Goal: Information Seeking & Learning: Learn about a topic

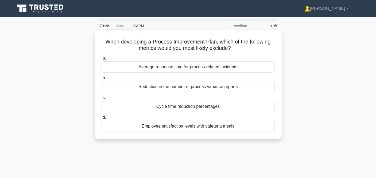
click at [208, 110] on div "Cycle time reduction percentages" at bounding box center [188, 106] width 173 height 11
click at [102, 100] on input "c. Cycle time reduction percentages" at bounding box center [102, 97] width 0 height 3
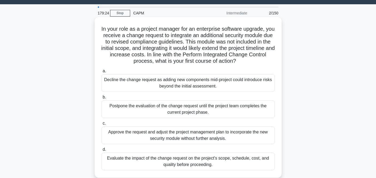
scroll to position [15, 0]
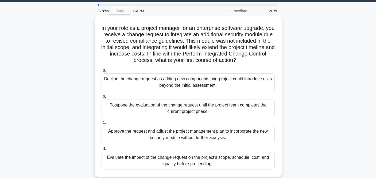
click at [132, 160] on div "Evaluate the impact of the change request on the project's scope, schedule, cos…" at bounding box center [188, 161] width 173 height 18
click at [102, 151] on input "d. Evaluate the impact of the change request on the project's scope, schedule, …" at bounding box center [102, 148] width 0 height 3
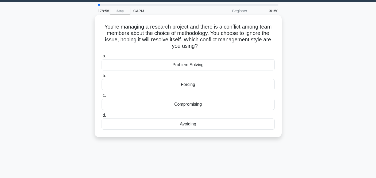
scroll to position [0, 0]
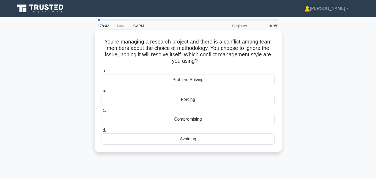
click at [186, 139] on div "Avoiding" at bounding box center [188, 139] width 173 height 11
click at [102, 132] on input "d. Avoiding" at bounding box center [102, 130] width 0 height 3
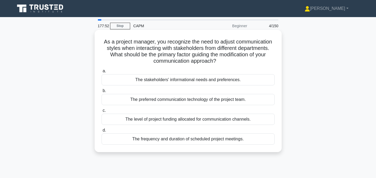
click at [202, 82] on div "The stakeholders' informational needs and preferences." at bounding box center [188, 79] width 173 height 11
click at [102, 73] on input "a. The stakeholders' informational needs and preferences." at bounding box center [102, 71] width 0 height 3
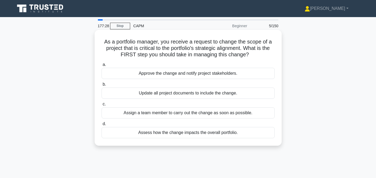
click at [181, 135] on div "Assess how the change impacts the overall portfolio." at bounding box center [188, 132] width 173 height 11
click at [102, 126] on input "d. Assess how the change impacts the overall portfolio." at bounding box center [102, 123] width 0 height 3
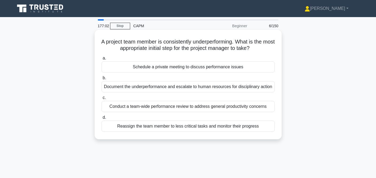
click at [174, 69] on div "Schedule a private meeting to discuss performance issues" at bounding box center [188, 67] width 173 height 11
click at [102, 60] on input "a. Schedule a private meeting to discuss performance issues" at bounding box center [102, 58] width 0 height 3
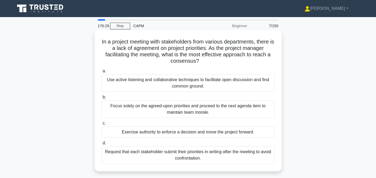
click at [233, 85] on div "Use active listening and collaborative techniques to facilitate open discussion…" at bounding box center [188, 83] width 173 height 18
click at [102, 73] on input "a. Use active listening and collaborative techniques to facilitate open discuss…" at bounding box center [102, 71] width 0 height 3
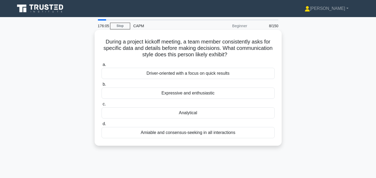
click at [202, 112] on div "Analytical" at bounding box center [188, 113] width 173 height 11
click at [102, 106] on input "c. Analytical" at bounding box center [102, 104] width 0 height 3
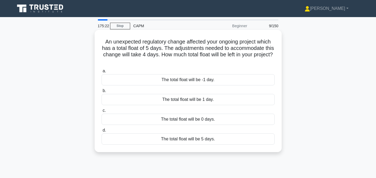
click at [201, 100] on div "The total float will be 1 day." at bounding box center [188, 99] width 173 height 11
click at [102, 93] on input "b. The total float will be 1 day." at bounding box center [102, 90] width 0 height 3
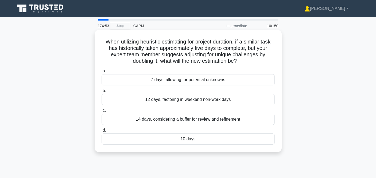
click at [183, 138] on div "10 days" at bounding box center [188, 139] width 173 height 11
click at [102, 132] on input "d. 10 days" at bounding box center [102, 130] width 0 height 3
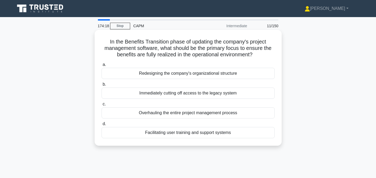
click at [195, 134] on div "Facilitating user training and support systems" at bounding box center [188, 132] width 173 height 11
click at [102, 126] on input "d. Facilitating user training and support systems" at bounding box center [102, 123] width 0 height 3
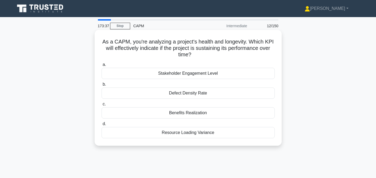
click at [189, 133] on div "Resource Loading Variance" at bounding box center [188, 132] width 173 height 11
click at [102, 126] on input "d. Resource Loading Variance" at bounding box center [102, 123] width 0 height 3
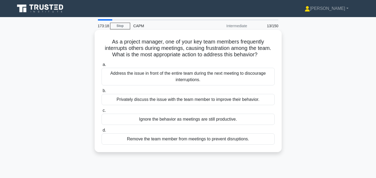
click at [202, 103] on div "Privately discuss the issue with the team member to improve their behavior." at bounding box center [188, 99] width 173 height 11
click at [102, 93] on input "b. Privately discuss the issue with the team member to improve their behavior." at bounding box center [102, 90] width 0 height 3
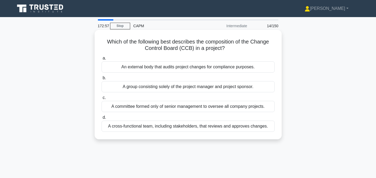
click at [188, 128] on div "A cross-functional team, including stakeholders, that reviews and approves chan…" at bounding box center [188, 126] width 173 height 11
click at [102, 120] on input "d. A cross-functional team, including stakeholders, that reviews and approves c…" at bounding box center [102, 117] width 0 height 3
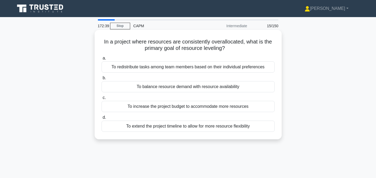
click at [214, 88] on div "To balance resource demand with resource availability" at bounding box center [188, 86] width 173 height 11
click at [102, 80] on input "b. To balance resource demand with resource availability" at bounding box center [102, 77] width 0 height 3
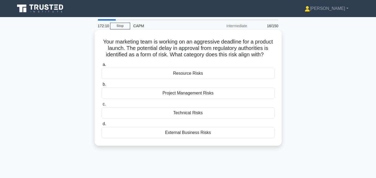
click at [200, 133] on div "External Business Risks" at bounding box center [188, 132] width 173 height 11
click at [102, 126] on input "d. External Business Risks" at bounding box center [102, 123] width 0 height 3
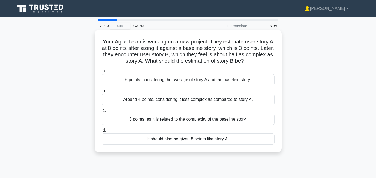
click at [229, 101] on div "Around 4 points, considering it less complex as compared to story A." at bounding box center [188, 99] width 173 height 11
click at [102, 93] on input "b. Around 4 points, considering it less complex as compared to story A." at bounding box center [102, 90] width 0 height 3
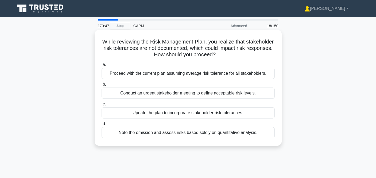
click at [228, 97] on div "Conduct an urgent stakeholder meeting to define acceptable risk levels." at bounding box center [188, 93] width 173 height 11
click at [102, 86] on input "b. Conduct an urgent stakeholder meeting to define acceptable risk levels." at bounding box center [102, 84] width 0 height 3
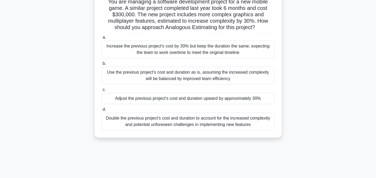
scroll to position [42, 0]
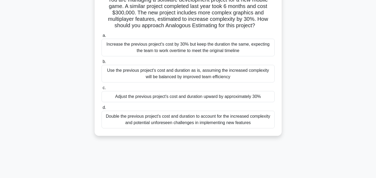
click at [175, 122] on div "Double the previous project's cost and duration to account for the increased co…" at bounding box center [188, 120] width 173 height 18
click at [102, 110] on input "d. Double the previous project's cost and duration to account for the increased…" at bounding box center [102, 107] width 0 height 3
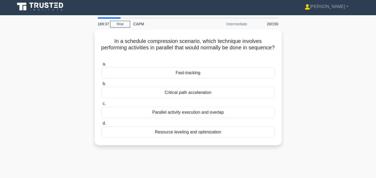
scroll to position [0, 0]
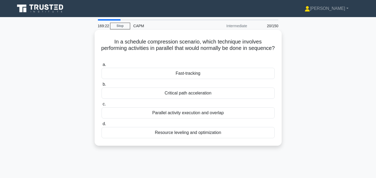
click at [191, 69] on div "Fast-tracking" at bounding box center [188, 73] width 173 height 11
click at [102, 67] on input "a. Fast-tracking" at bounding box center [102, 64] width 0 height 3
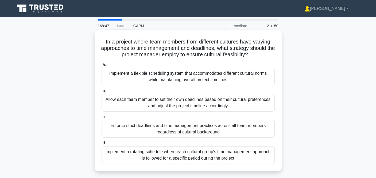
click at [206, 83] on div "Implement a flexible scheduling system that accommodates different cultural nor…" at bounding box center [188, 77] width 173 height 18
click at [102, 67] on input "a. Implement a flexible scheduling system that accommodates different cultural …" at bounding box center [102, 64] width 0 height 3
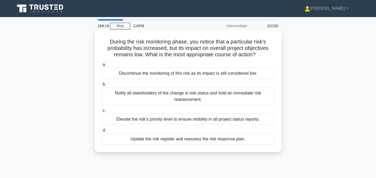
click at [202, 121] on div "Elevate the risk's priority level to ensure visibility in all project status re…" at bounding box center [188, 119] width 173 height 11
click at [102, 113] on input "c. Elevate the risk's priority level to ensure visibility in all project status…" at bounding box center [102, 110] width 0 height 3
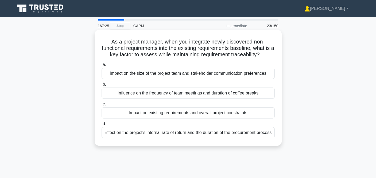
click at [193, 115] on div "Impact on existing requirements and overall project constraints" at bounding box center [188, 113] width 173 height 11
click at [102, 106] on input "c. Impact on existing requirements and overall project constraints" at bounding box center [102, 104] width 0 height 3
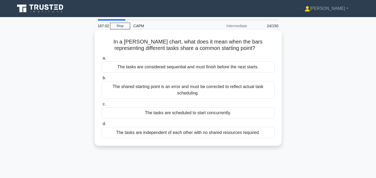
click at [187, 112] on div "The tasks are scheduled to start concurrently." at bounding box center [188, 113] width 173 height 11
click at [102, 106] on input "c. The tasks are scheduled to start concurrently." at bounding box center [102, 104] width 0 height 3
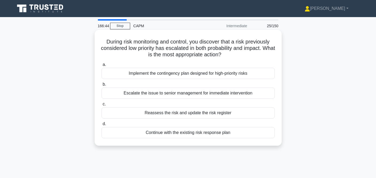
click at [197, 74] on div "Implement the contingency plan designed for high-priority risks" at bounding box center [188, 73] width 173 height 11
click at [102, 67] on input "a. Implement the contingency plan designed for high-priority risks" at bounding box center [102, 64] width 0 height 3
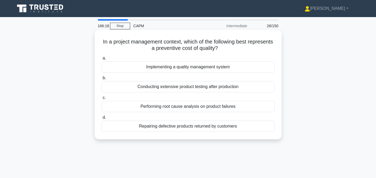
click at [199, 71] on div "Implementing a quality management system" at bounding box center [188, 67] width 173 height 11
click at [102, 60] on input "a. Implementing a quality management system" at bounding box center [102, 58] width 0 height 3
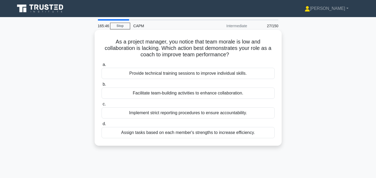
click at [193, 94] on div "Facilitate team-building activities to enhance collaboration." at bounding box center [188, 93] width 173 height 11
click at [102, 86] on input "b. Facilitate team-building activities to enhance collaboration." at bounding box center [102, 84] width 0 height 3
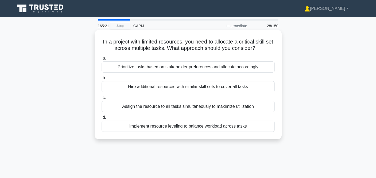
click at [213, 71] on div "Prioritize tasks based on stakeholder preferences and allocate accordingly" at bounding box center [188, 67] width 173 height 11
click at [102, 60] on input "a. Prioritize tasks based on stakeholder preferences and allocate accordingly" at bounding box center [102, 58] width 0 height 3
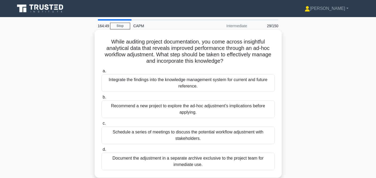
click at [213, 82] on div "Integrate the findings into the knowledge management system for current and fut…" at bounding box center [188, 83] width 173 height 18
click at [102, 73] on input "a. Integrate the findings into the knowledge management system for current and …" at bounding box center [102, 71] width 0 height 3
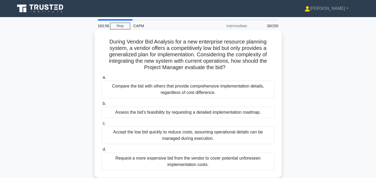
click at [215, 113] on div "Assess the bid’s feasibility by requesting a detailed implementation roadmap." at bounding box center [188, 112] width 173 height 11
click at [102, 106] on input "b. Assess the bid’s feasibility by requesting a detailed implementation roadmap." at bounding box center [102, 103] width 0 height 3
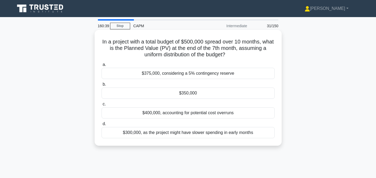
click at [204, 95] on div "$350,000" at bounding box center [188, 93] width 173 height 11
click at [102, 86] on input "b. $350,000" at bounding box center [102, 84] width 0 height 3
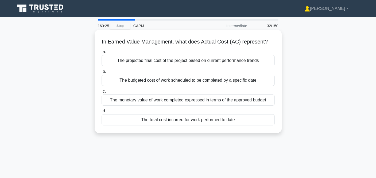
click at [194, 121] on div "The total cost incurred for work performed to date" at bounding box center [188, 119] width 173 height 11
click at [102, 113] on input "d. The total cost incurred for work performed to date" at bounding box center [102, 111] width 0 height 3
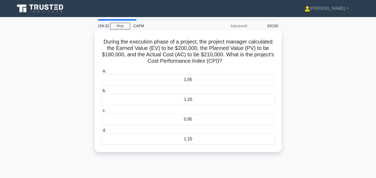
click at [197, 122] on div "0.95" at bounding box center [188, 119] width 173 height 11
click at [102, 113] on input "c. 0.95" at bounding box center [102, 110] width 0 height 3
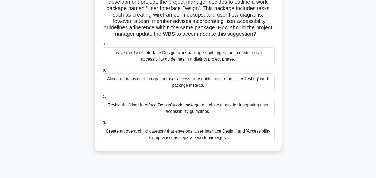
scroll to position [49, 0]
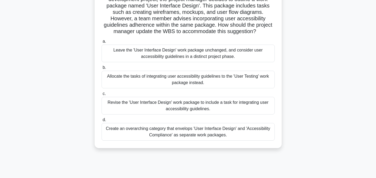
click at [213, 76] on div "Allocate the tasks of integrating user accessibility guidelines to the 'User Te…" at bounding box center [188, 80] width 173 height 18
click at [102, 70] on input "b. Allocate the tasks of integrating user accessibility guidelines to the 'User…" at bounding box center [102, 67] width 0 height 3
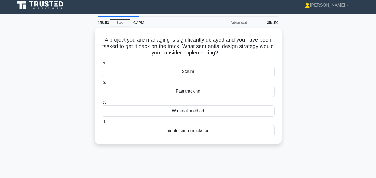
scroll to position [0, 0]
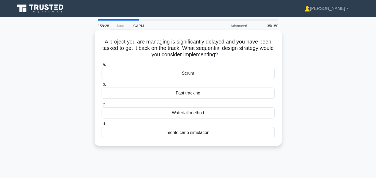
click at [203, 113] on div "Waterfall method" at bounding box center [188, 113] width 173 height 11
click at [102, 106] on input "c. Waterfall method" at bounding box center [102, 104] width 0 height 3
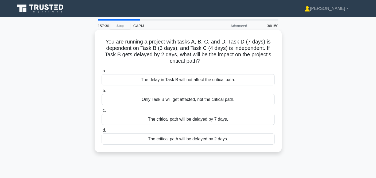
click at [196, 141] on div "The critical path will be delayed by 2 days." at bounding box center [188, 139] width 173 height 11
click at [102, 132] on input "d. The critical path will be delayed by 2 days." at bounding box center [102, 130] width 0 height 3
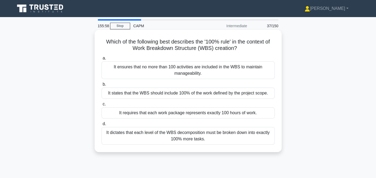
click at [206, 93] on div "It states that the WBS should include 100% of the work defined by the project s…" at bounding box center [188, 93] width 173 height 11
click at [102, 86] on input "b. It states that the WBS should include 100% of the work defined by the projec…" at bounding box center [102, 84] width 0 height 3
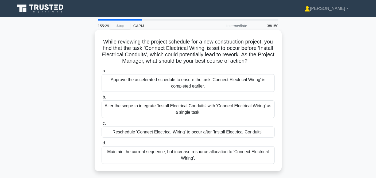
click at [197, 152] on div "Maintain the current sequence, but increase resource allocation to 'Connect Ele…" at bounding box center [188, 156] width 173 height 18
click at [102, 145] on input "d. Maintain the current sequence, but increase resource allocation to 'Connect …" at bounding box center [102, 143] width 0 height 3
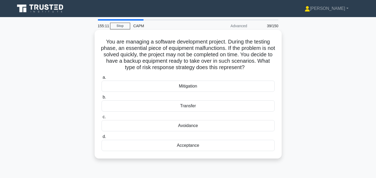
click at [209, 87] on div "Mitigation" at bounding box center [188, 86] width 173 height 11
click at [102, 79] on input "a. Mitigation" at bounding box center [102, 77] width 0 height 3
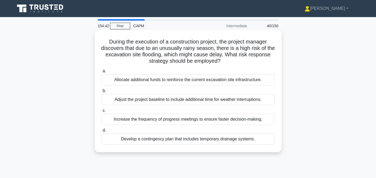
click at [182, 142] on div "Develop a contingency plan that includes temporary drainage systems." at bounding box center [188, 139] width 173 height 11
click at [102, 132] on input "d. Develop a contingency plan that includes temporary drainage systems." at bounding box center [102, 130] width 0 height 3
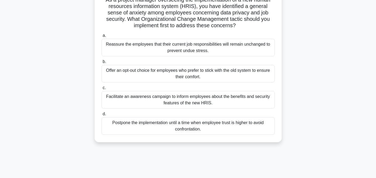
scroll to position [44, 0]
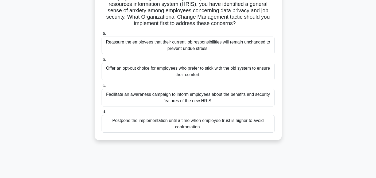
click at [263, 99] on div "Facilitate an awareness campaign to inform employees about the benefits and sec…" at bounding box center [188, 98] width 173 height 18
click at [102, 88] on input "c. Facilitate an awareness campaign to inform employees about the benefits and …" at bounding box center [102, 85] width 0 height 3
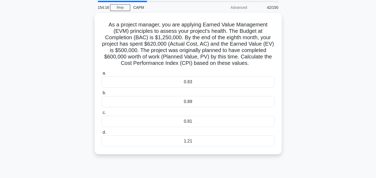
scroll to position [0, 0]
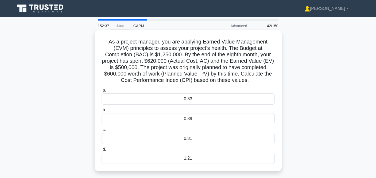
click at [152, 139] on div "0.81" at bounding box center [188, 138] width 173 height 11
click at [102, 132] on input "c. 0.81" at bounding box center [102, 129] width 0 height 3
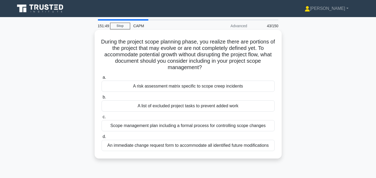
click at [187, 127] on div "Scope management plan including a formal process for controlling scope changes" at bounding box center [188, 125] width 173 height 11
click at [102, 119] on input "c. Scope management plan including a formal process for controlling scope chang…" at bounding box center [102, 117] width 0 height 3
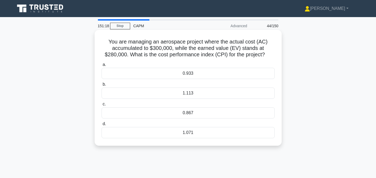
click at [156, 75] on div "0.933" at bounding box center [188, 73] width 173 height 11
click at [102, 67] on input "a. 0.933" at bounding box center [102, 64] width 0 height 3
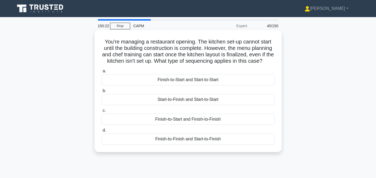
click at [188, 119] on div "Finish-to-Start and Finish-to-Finish" at bounding box center [188, 119] width 173 height 11
click at [102, 113] on input "c. Finish-to-Start and Finish-to-Finish" at bounding box center [102, 110] width 0 height 3
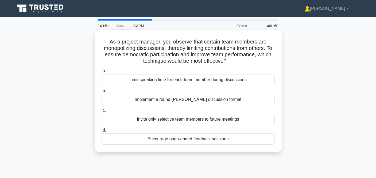
click at [202, 102] on div "Implement a round-[PERSON_NAME] discussion format" at bounding box center [188, 99] width 173 height 11
click at [102, 93] on input "b. Implement a round-[PERSON_NAME] discussion format" at bounding box center [102, 90] width 0 height 3
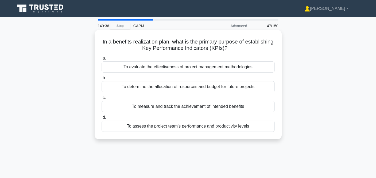
click at [188, 128] on div "To assess the project team's performance and productivity levels" at bounding box center [188, 126] width 173 height 11
click at [102, 120] on input "d. To assess the project team's performance and productivity levels" at bounding box center [102, 117] width 0 height 3
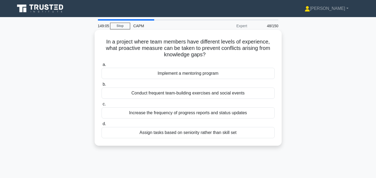
click at [188, 72] on div "Implement a mentoring program" at bounding box center [188, 73] width 173 height 11
click at [102, 67] on input "a. Implement a mentoring program" at bounding box center [102, 64] width 0 height 3
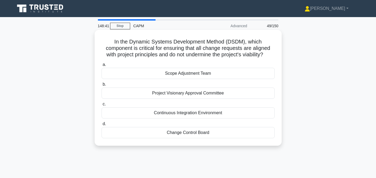
click at [169, 133] on div "Change Control Board" at bounding box center [188, 132] width 173 height 11
click at [102, 126] on input "d. Change Control Board" at bounding box center [102, 123] width 0 height 3
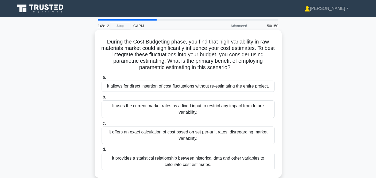
click at [149, 164] on div "It provides a statistical relationship between historical data and other variab…" at bounding box center [188, 162] width 173 height 18
click at [102, 152] on input "d. It provides a statistical relationship between historical data and other var…" at bounding box center [102, 149] width 0 height 3
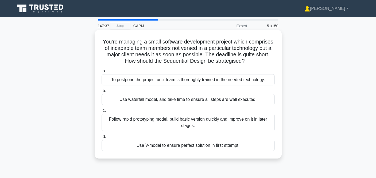
click at [157, 100] on div "Use waterfall model, and take time to ensure all steps are well executed." at bounding box center [188, 99] width 173 height 11
click at [102, 93] on input "b. Use waterfall model, and take time to ensure all steps are well executed." at bounding box center [102, 90] width 0 height 3
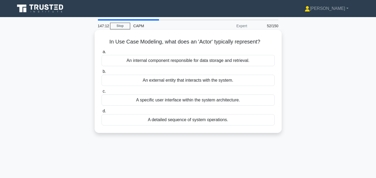
click at [173, 81] on div "An external entity that interacts with the system." at bounding box center [188, 80] width 173 height 11
click at [102, 74] on input "b. An external entity that interacts with the system." at bounding box center [102, 71] width 0 height 3
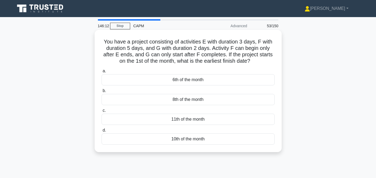
click at [191, 141] on div "10th of the month" at bounding box center [188, 139] width 173 height 11
click at [102, 132] on input "d. 10th of the month" at bounding box center [102, 130] width 0 height 3
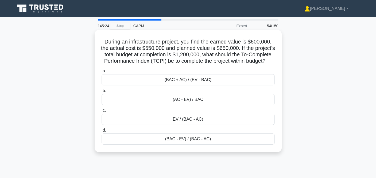
click at [191, 105] on div "(AC - EV) / BAC" at bounding box center [188, 99] width 173 height 11
click at [102, 93] on input "b. (AC - EV) / BAC" at bounding box center [102, 90] width 0 height 3
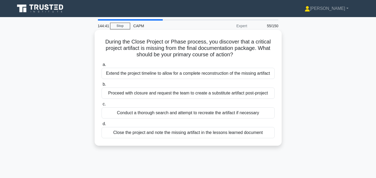
click at [178, 132] on div "Close the project and note the missing artifact in the lessons learned document" at bounding box center [188, 132] width 173 height 11
click at [102, 126] on input "d. Close the project and note the missing artifact in the lessons learned docum…" at bounding box center [102, 123] width 0 height 3
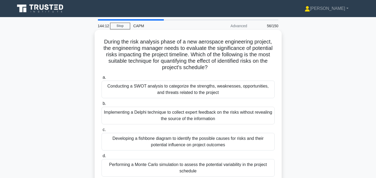
click at [205, 90] on div "Conducting a SWOT analysis to categorize the strengths, weaknesses, opportuniti…" at bounding box center [188, 90] width 173 height 18
click at [102, 79] on input "a. Conducting a SWOT analysis to categorize the strengths, weaknesses, opportun…" at bounding box center [102, 77] width 0 height 3
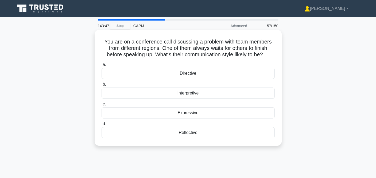
click at [202, 98] on div "Interpretive" at bounding box center [188, 93] width 173 height 11
click at [102, 86] on input "b. Interpretive" at bounding box center [102, 84] width 0 height 3
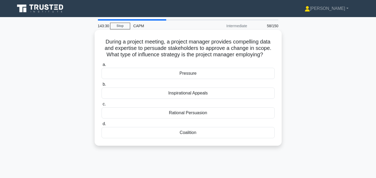
click at [207, 73] on div "Pressure" at bounding box center [188, 73] width 173 height 11
click at [102, 67] on input "a. Pressure" at bounding box center [102, 64] width 0 height 3
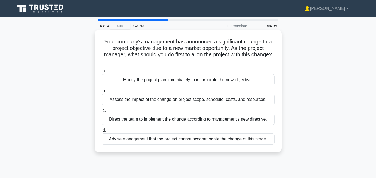
click at [205, 101] on div "Assess the impact of the change on project scope, schedule, costs, and resource…" at bounding box center [188, 99] width 173 height 11
click at [102, 93] on input "b. Assess the impact of the change on project scope, schedule, costs, and resou…" at bounding box center [102, 90] width 0 height 3
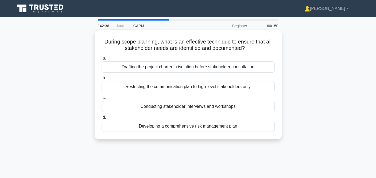
click at [202, 106] on div "Conducting stakeholder interviews and workshops" at bounding box center [188, 106] width 173 height 11
click at [102, 100] on input "c. Conducting stakeholder interviews and workshops" at bounding box center [102, 97] width 0 height 3
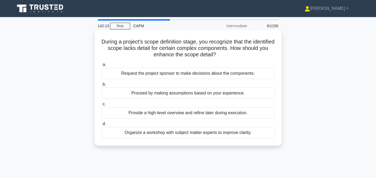
click at [190, 133] on div "Organize a workshop with subject matter experts to improve clarity." at bounding box center [188, 132] width 173 height 11
click at [102, 126] on input "d. Organize a workshop with subject matter experts to improve clarity." at bounding box center [102, 123] width 0 height 3
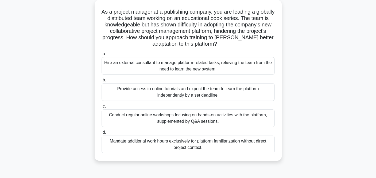
scroll to position [32, 0]
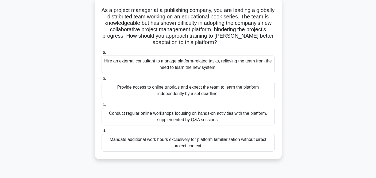
click at [220, 92] on div "Provide access to online tutorials and expect the team to learn the platform in…" at bounding box center [188, 91] width 173 height 18
click at [102, 80] on input "b. Provide access to online tutorials and expect the team to learn the platform…" at bounding box center [102, 78] width 0 height 3
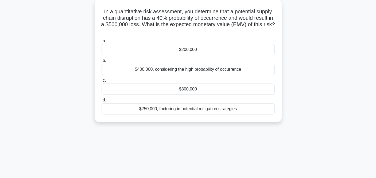
scroll to position [0, 0]
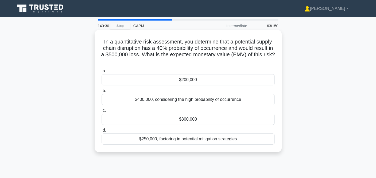
click at [145, 79] on div "$200,000" at bounding box center [188, 79] width 173 height 11
click at [102, 73] on input "a. $200,000" at bounding box center [102, 71] width 0 height 3
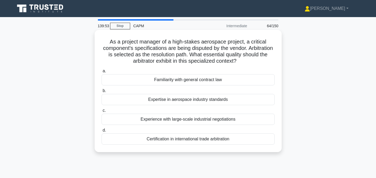
click at [182, 102] on div "Expertise in aerospace industry standards" at bounding box center [188, 99] width 173 height 11
click at [102, 93] on input "b. Expertise in aerospace industry standards" at bounding box center [102, 90] width 0 height 3
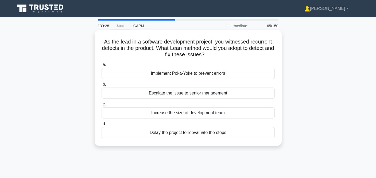
click at [187, 74] on div "Implement Poka-Yoke to prevent errors" at bounding box center [188, 73] width 173 height 11
click at [102, 67] on input "a. Implement Poka-Yoke to prevent errors" at bounding box center [102, 64] width 0 height 3
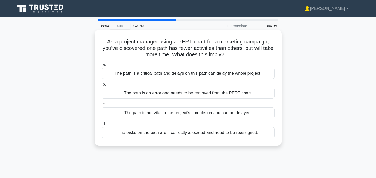
click at [182, 75] on div "The path is a critical path and delays on this path can delay the whole project." at bounding box center [188, 73] width 173 height 11
click at [102, 67] on input "a. The path is a critical path and delays on this path can delay the whole proj…" at bounding box center [102, 64] width 0 height 3
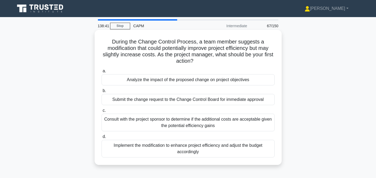
click at [187, 79] on div "Analyze the impact of the proposed change on project objectives" at bounding box center [188, 79] width 173 height 11
click at [102, 73] on input "a. Analyze the impact of the proposed change on project objectives" at bounding box center [102, 71] width 0 height 3
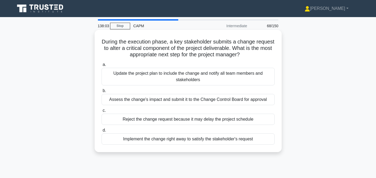
click at [205, 80] on div "Update the project plan to include the change and notify all team members and s…" at bounding box center [188, 77] width 173 height 18
click at [102, 67] on input "a. Update the project plan to include the change and notify all team members an…" at bounding box center [102, 64] width 0 height 3
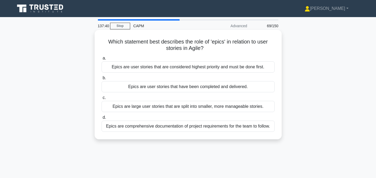
click at [189, 109] on div "Epics are large user stories that are split into smaller, more manageable stori…" at bounding box center [188, 106] width 173 height 11
click at [102, 100] on input "c. Epics are large user stories that are split into smaller, more manageable st…" at bounding box center [102, 97] width 0 height 3
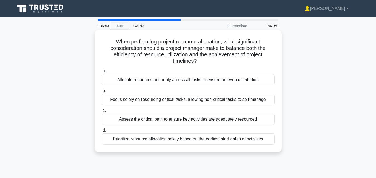
click at [189, 80] on div "Allocate resources uniformly across all tasks to ensure an even distribution" at bounding box center [188, 79] width 173 height 11
click at [102, 73] on input "a. Allocate resources uniformly across all tasks to ensure an even distribution" at bounding box center [102, 71] width 0 height 3
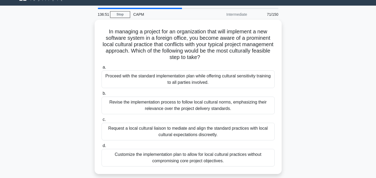
scroll to position [12, 0]
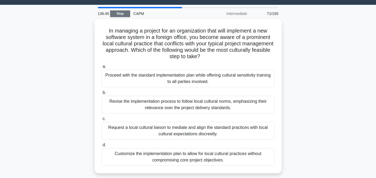
click at [120, 14] on link "Stop" at bounding box center [120, 13] width 20 height 7
click at [122, 15] on link "Stop" at bounding box center [120, 13] width 20 height 7
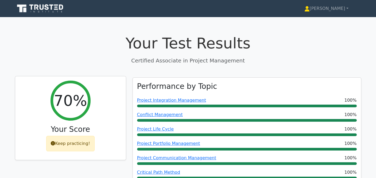
click at [83, 144] on div "Keep practicing!" at bounding box center [70, 144] width 48 height 16
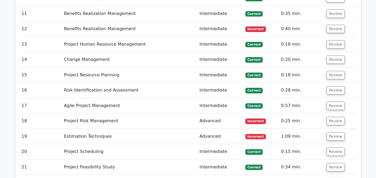
scroll to position [1024, 0]
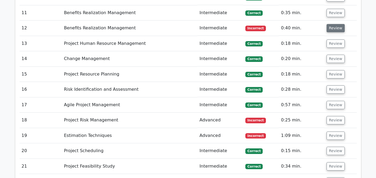
click at [334, 24] on button "Review" at bounding box center [336, 28] width 18 height 8
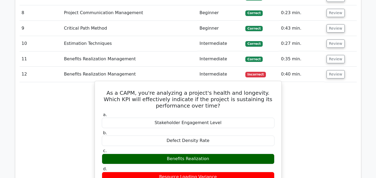
scroll to position [980, 0]
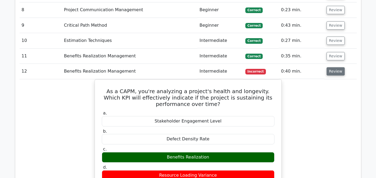
click at [339, 68] on button "Review" at bounding box center [336, 71] width 18 height 8
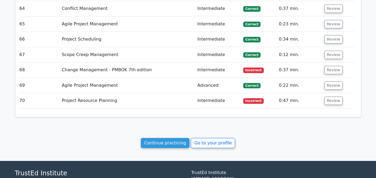
scroll to position [1838, 0]
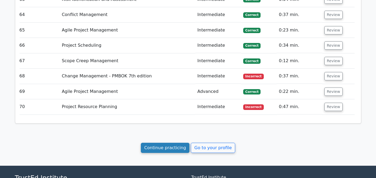
click at [168, 143] on link "Continue practicing" at bounding box center [165, 148] width 49 height 10
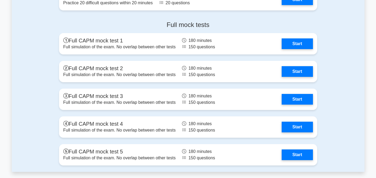
scroll to position [1615, 0]
